Goal: Information Seeking & Learning: Learn about a topic

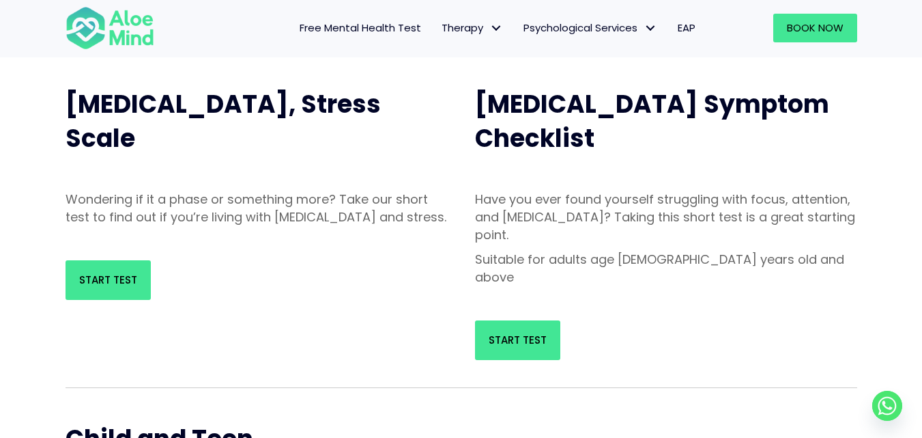
scroll to position [68, 0]
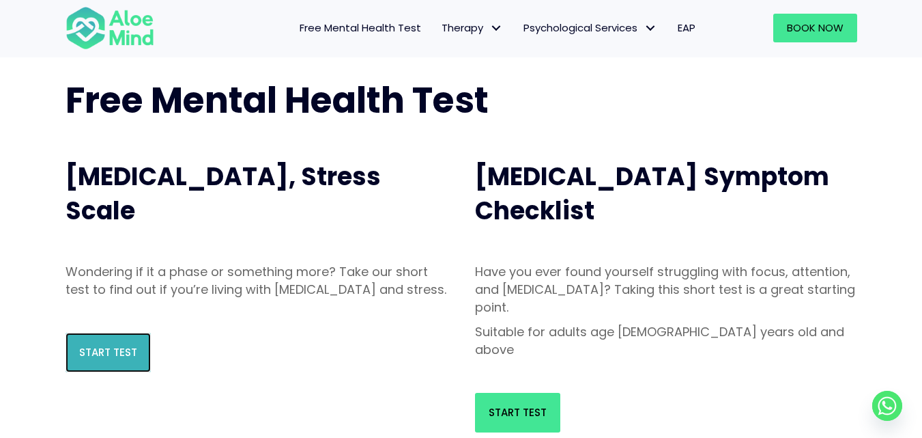
click at [105, 355] on link "Start Test" at bounding box center [108, 352] width 85 height 40
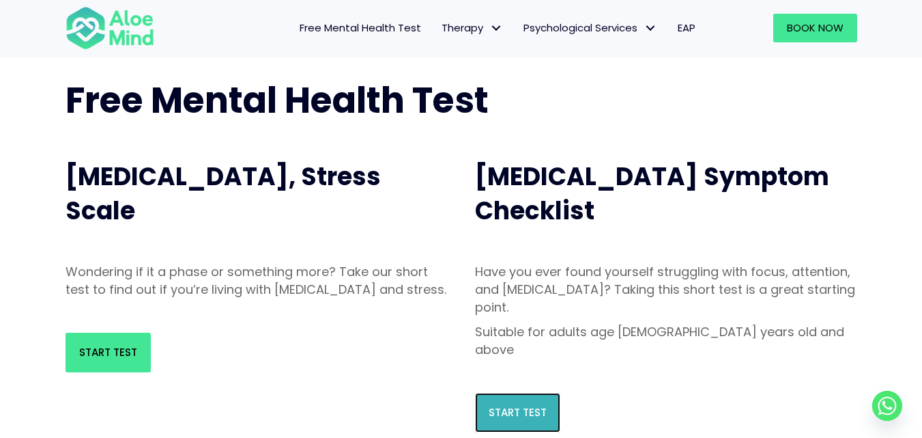
click at [527, 392] on link "Start Test" at bounding box center [517, 412] width 85 height 40
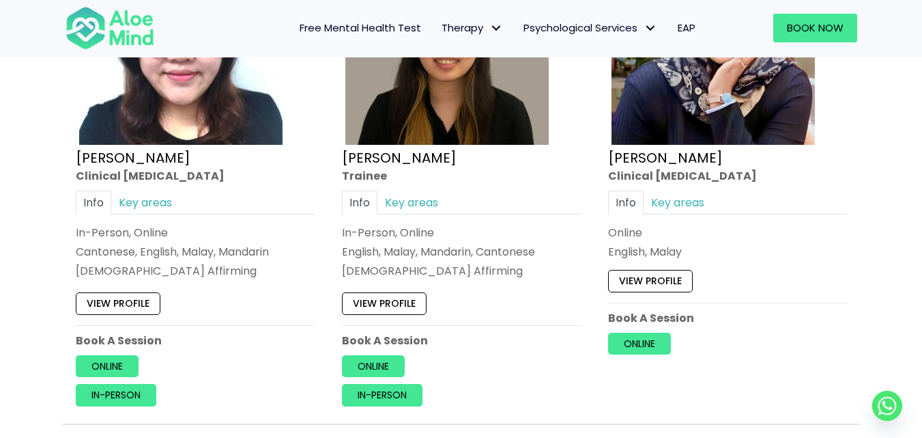
scroll to position [3822, 0]
